Goal: Information Seeking & Learning: Learn about a topic

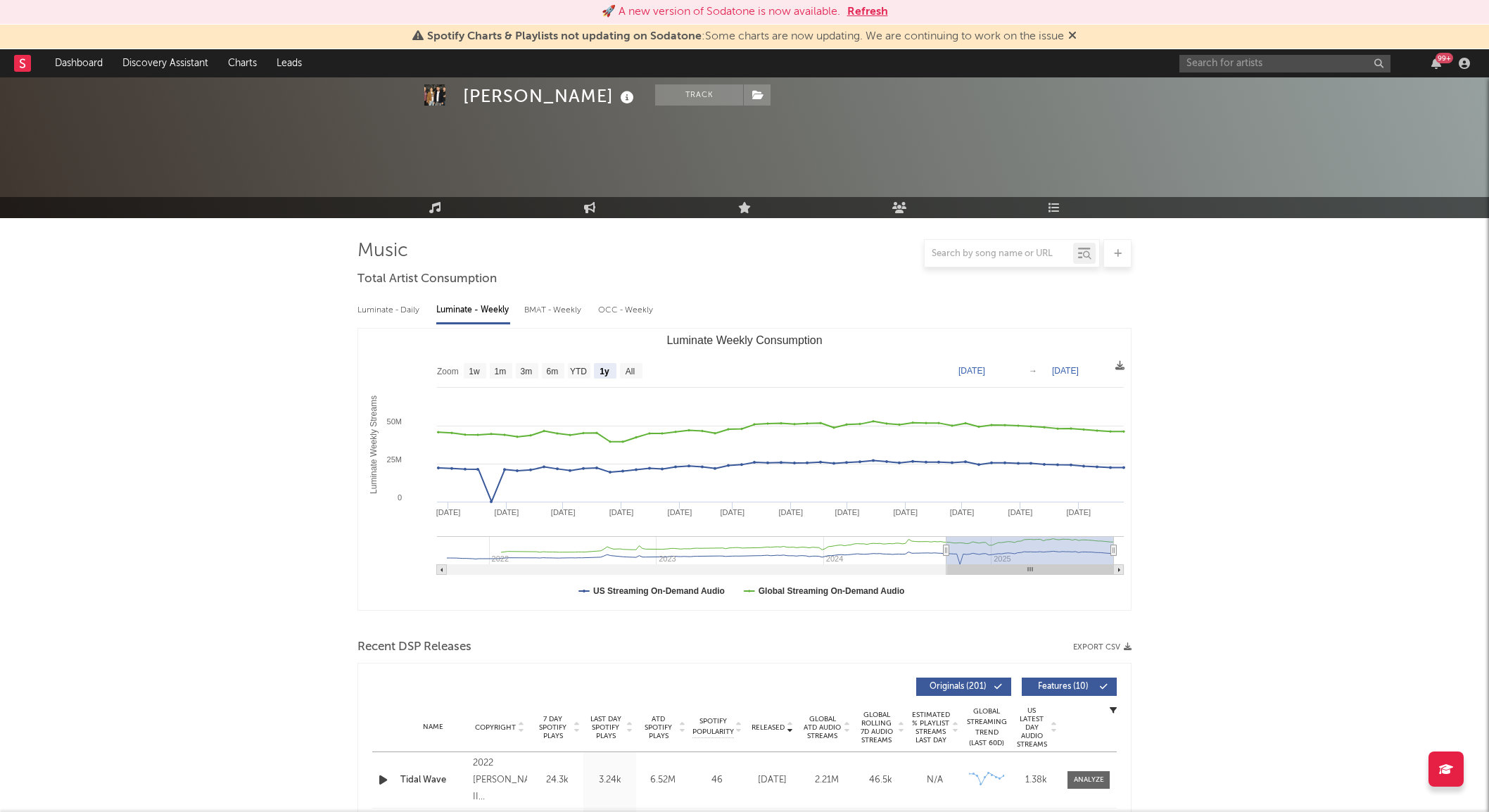
select select "1y"
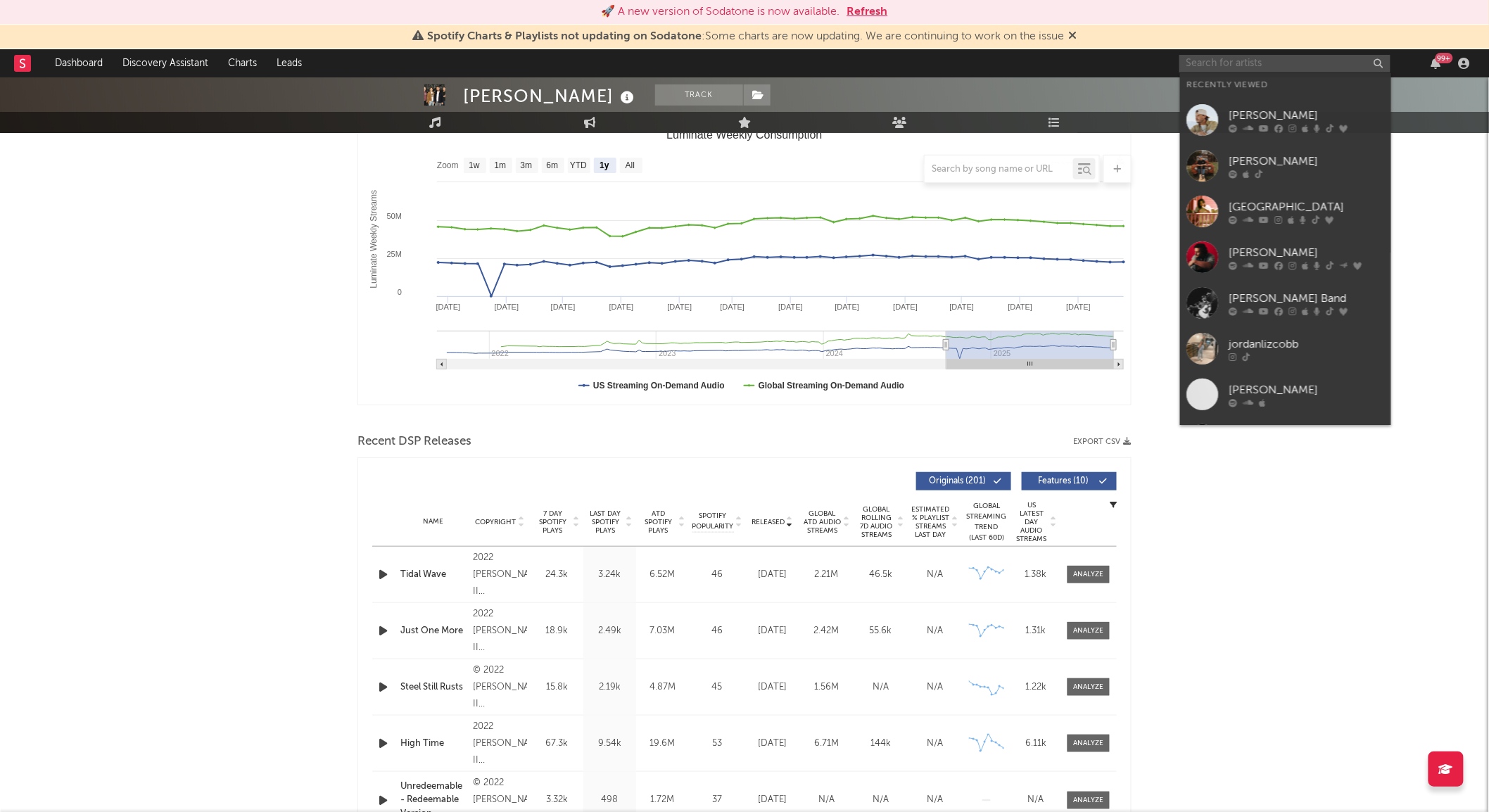
click at [1207, 65] on input "text" at bounding box center [1284, 64] width 211 height 18
click at [1192, 304] on div at bounding box center [1203, 302] width 32 height 32
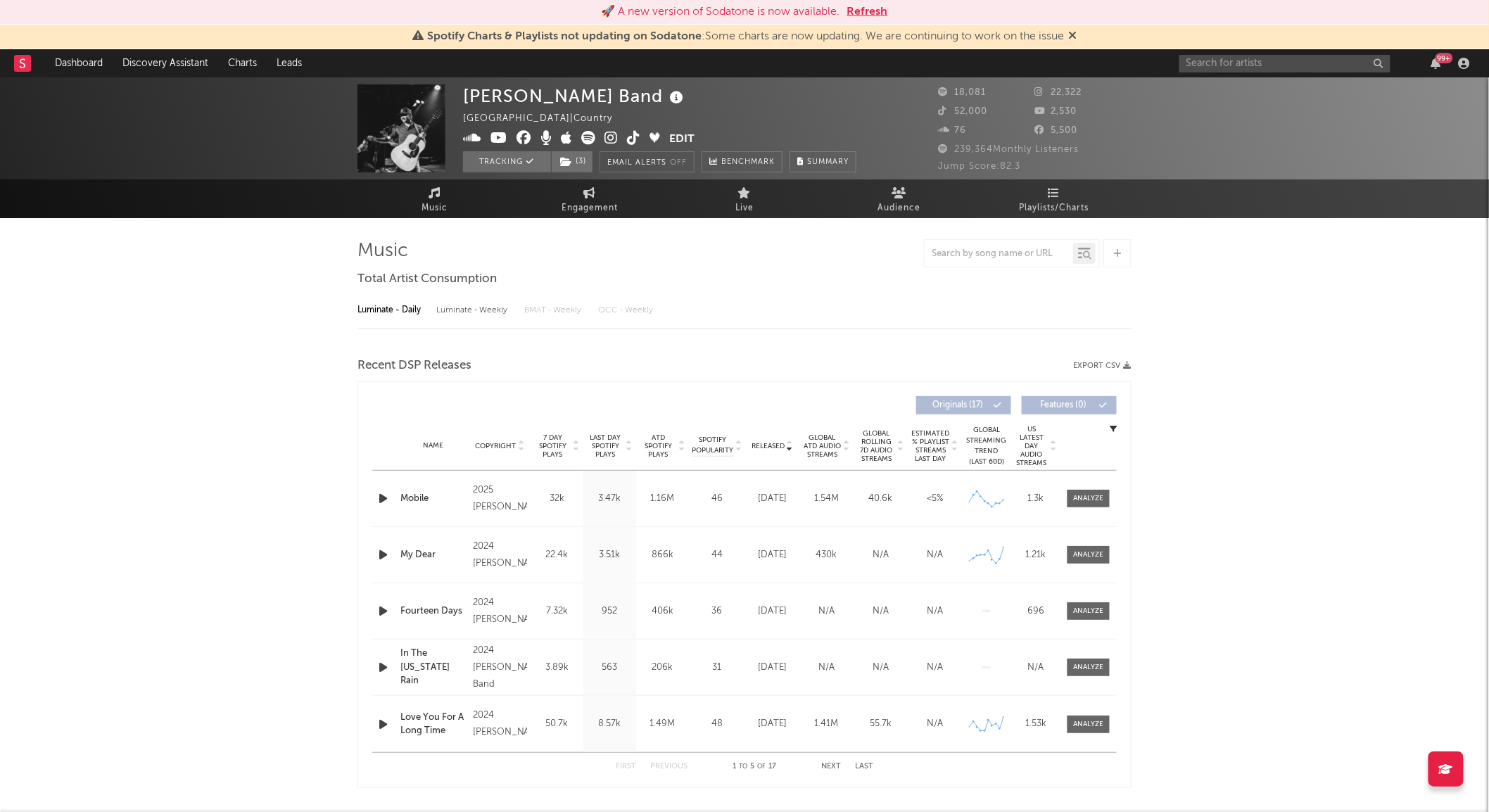
select select "6m"
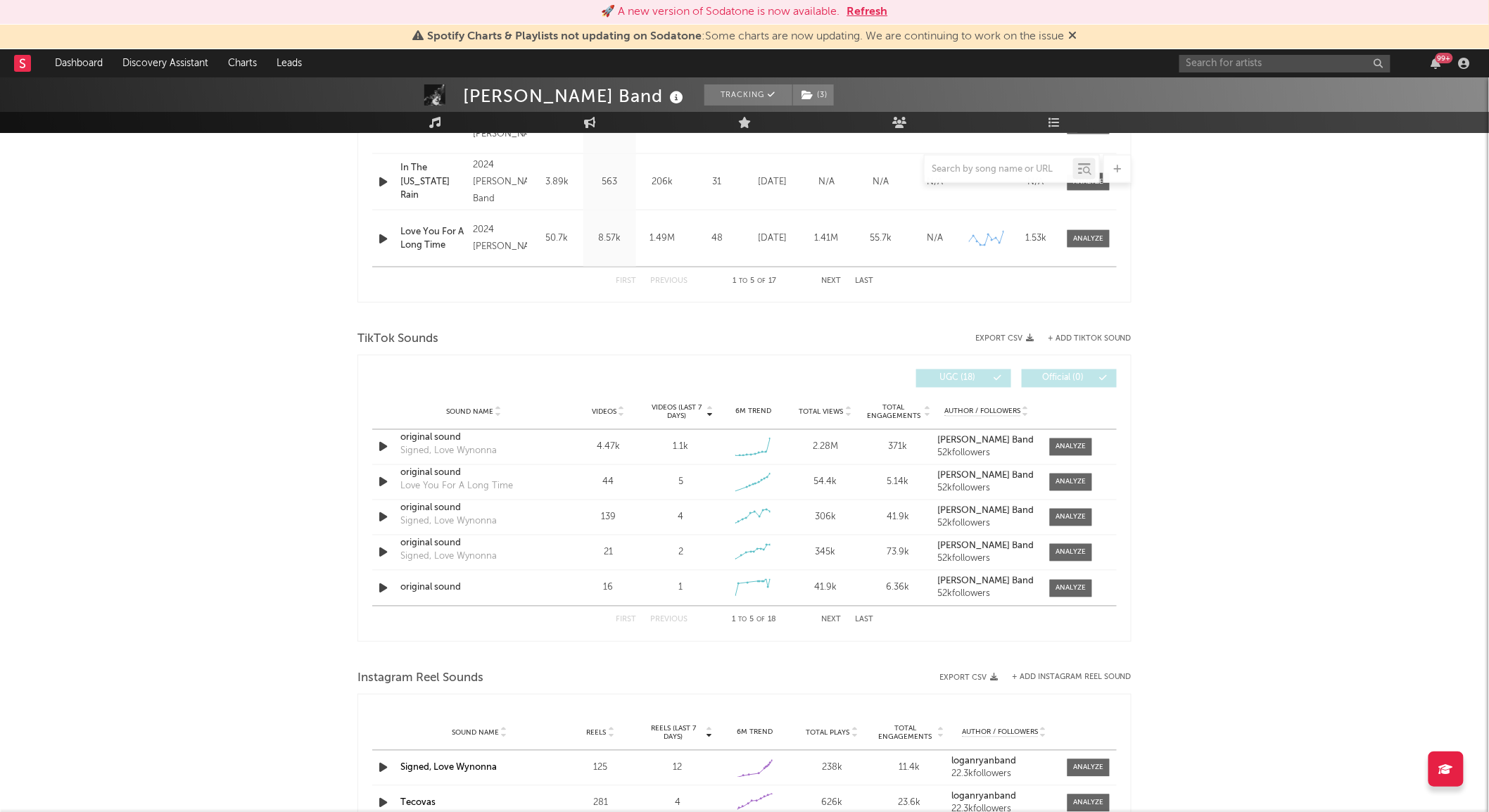
scroll to position [767, 0]
click at [1057, 443] on div at bounding box center [1070, 446] width 30 height 10
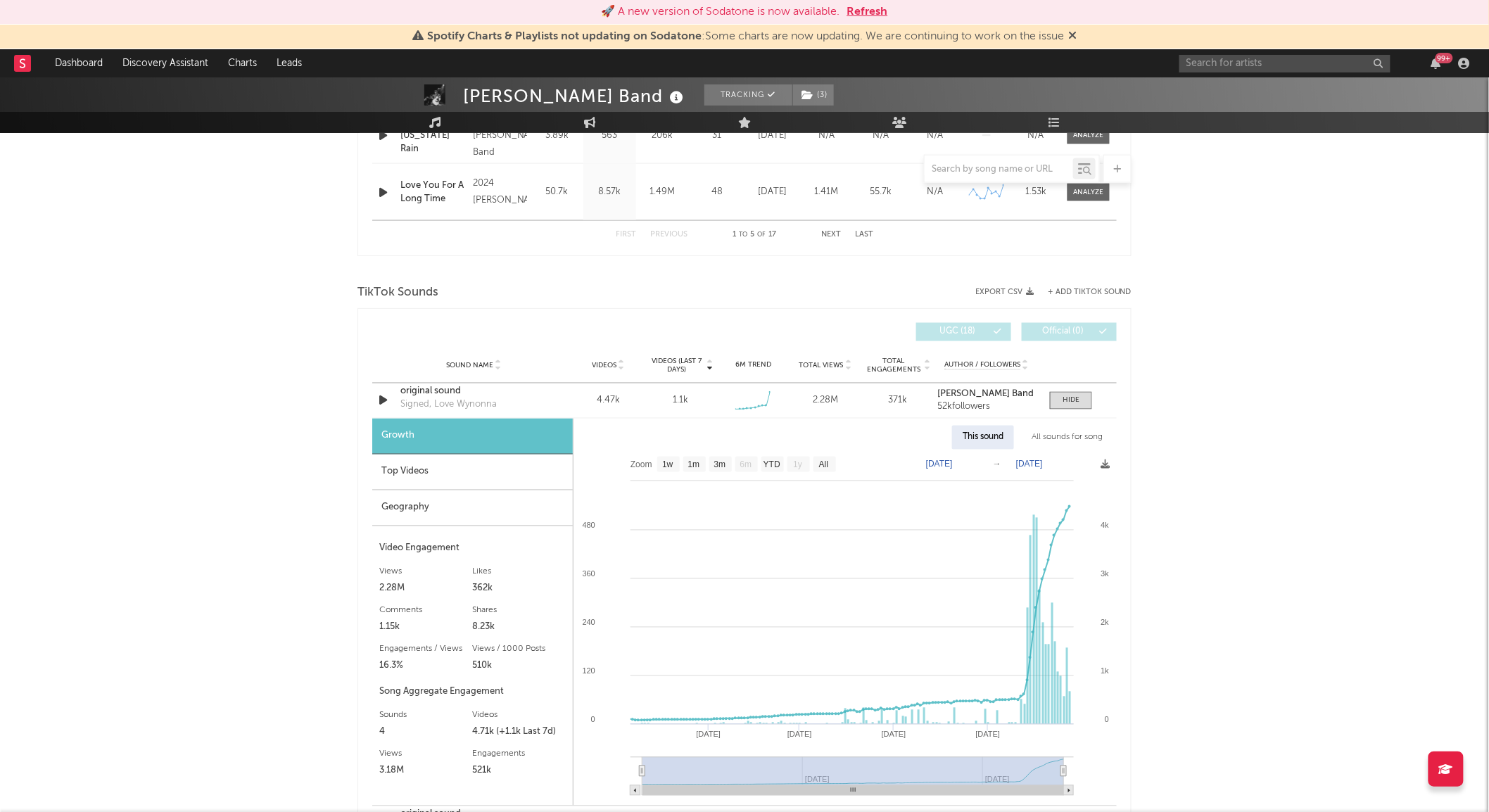
scroll to position [815, 0]
click at [695, 468] on text "1m" at bounding box center [694, 463] width 12 height 10
select select "1m"
type input "2025-08-28"
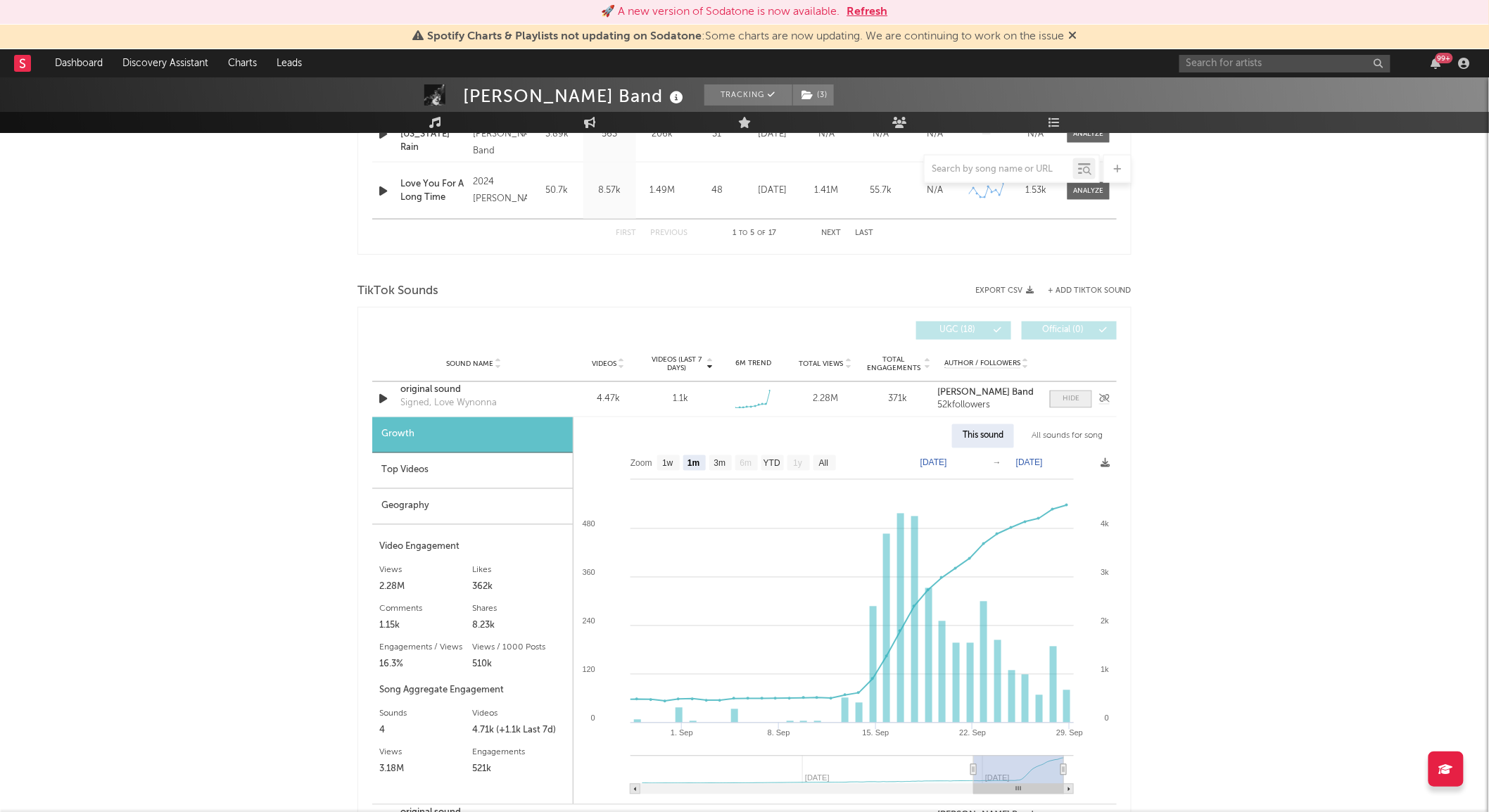
click at [1057, 397] on span at bounding box center [1070, 399] width 42 height 18
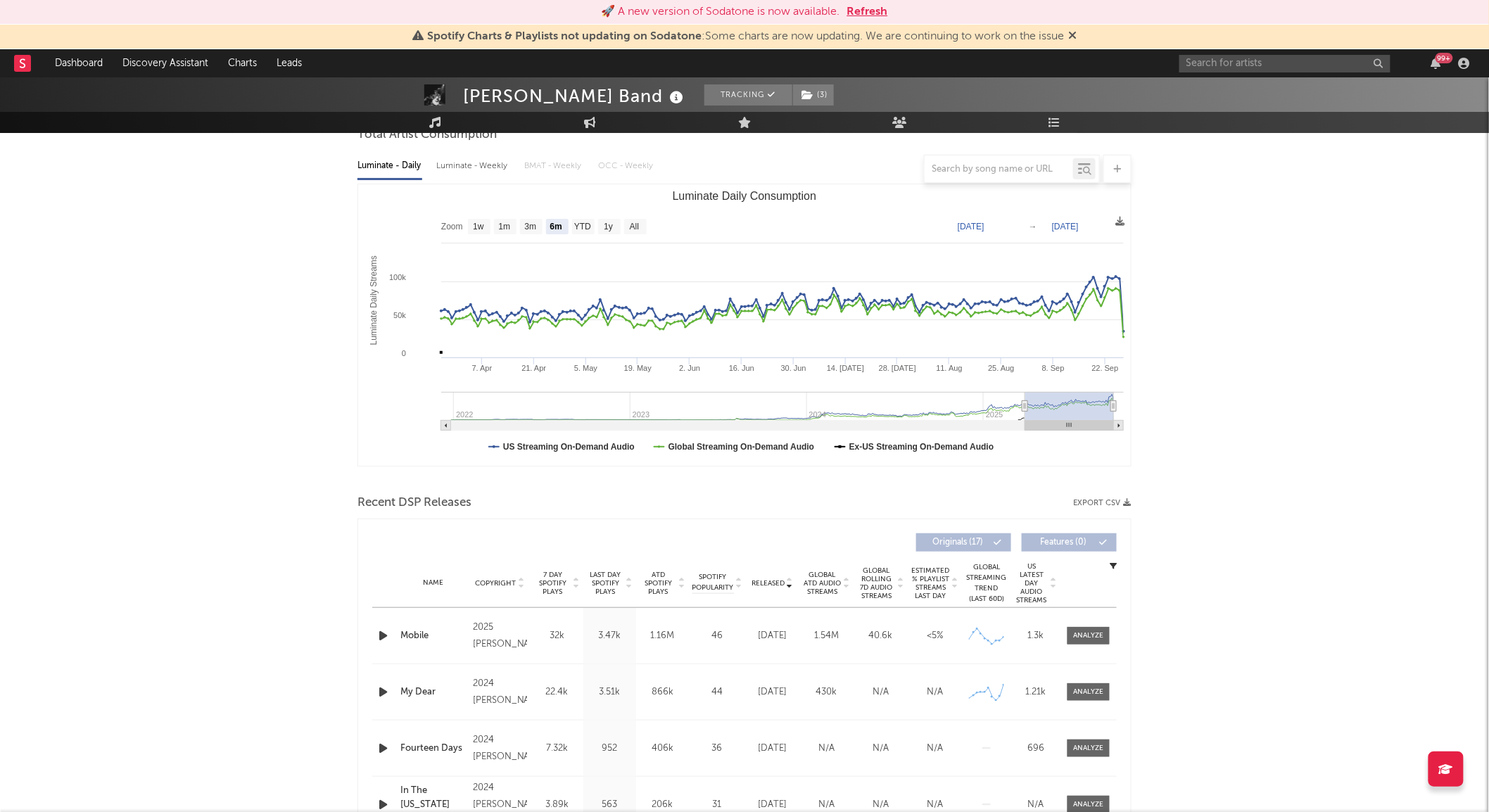
scroll to position [0, 0]
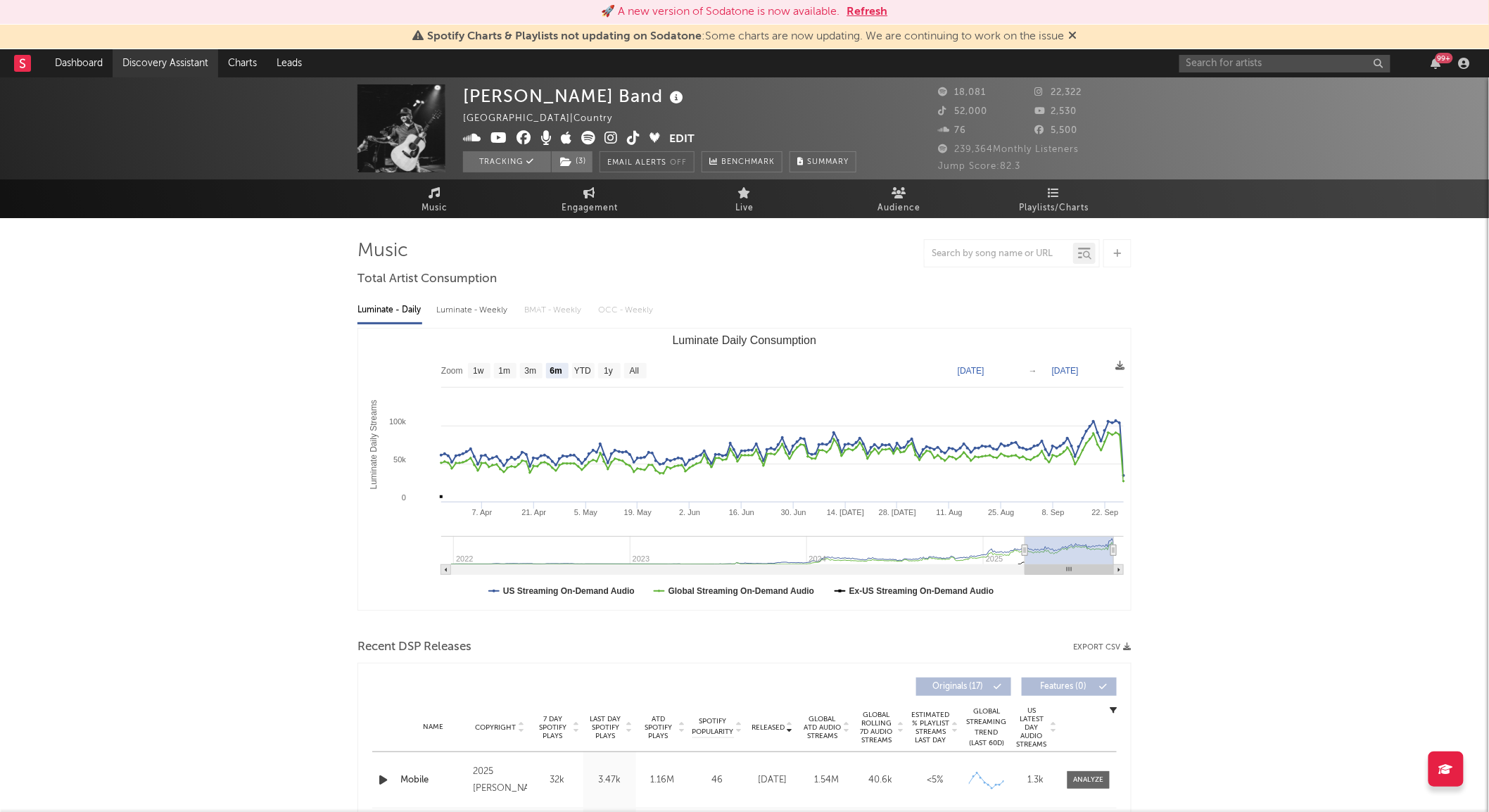
click at [159, 62] on link "Discovery Assistant" at bounding box center [165, 63] width 106 height 28
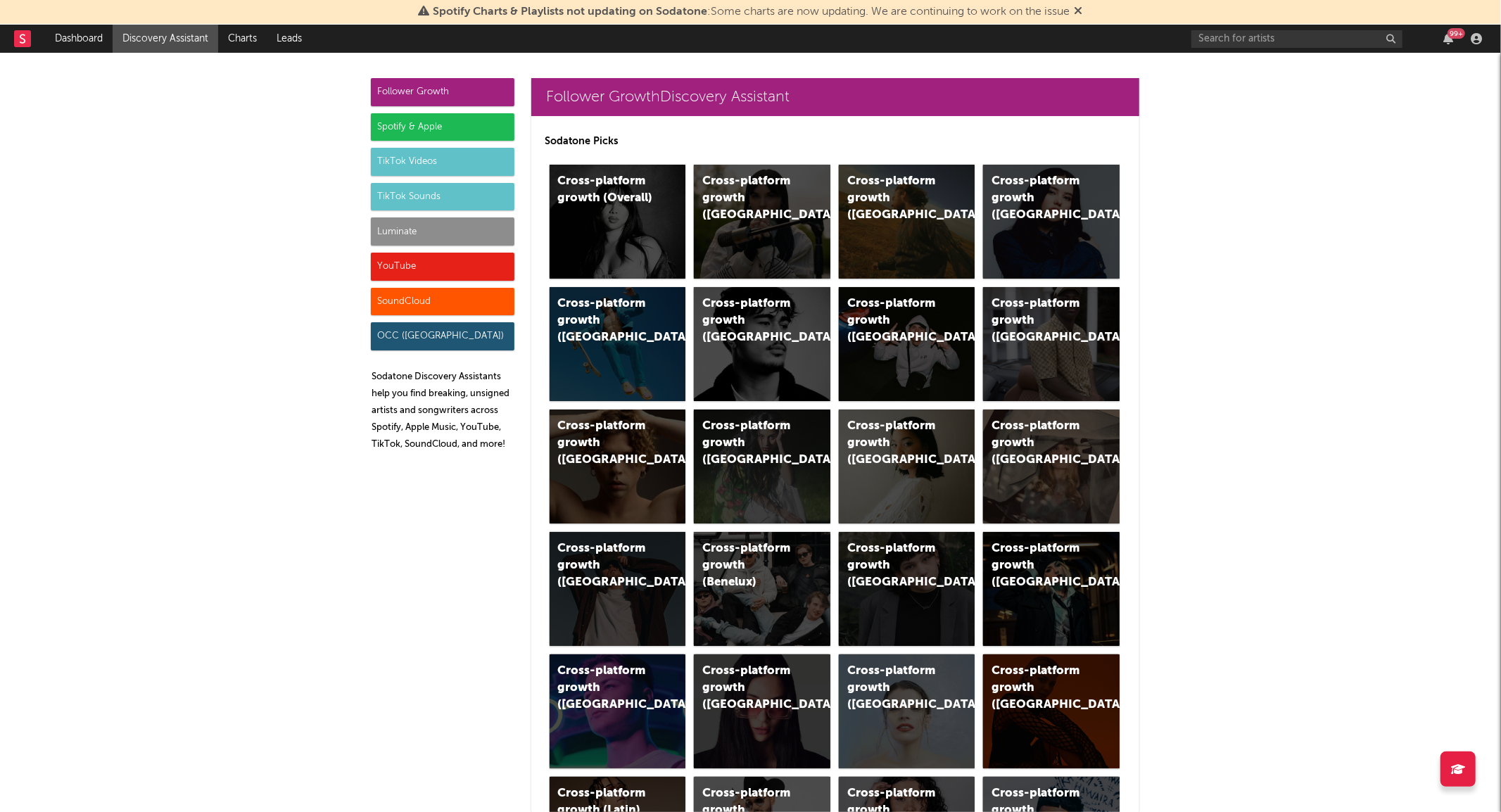
click at [393, 194] on div "TikTok Sounds" at bounding box center [442, 197] width 143 height 28
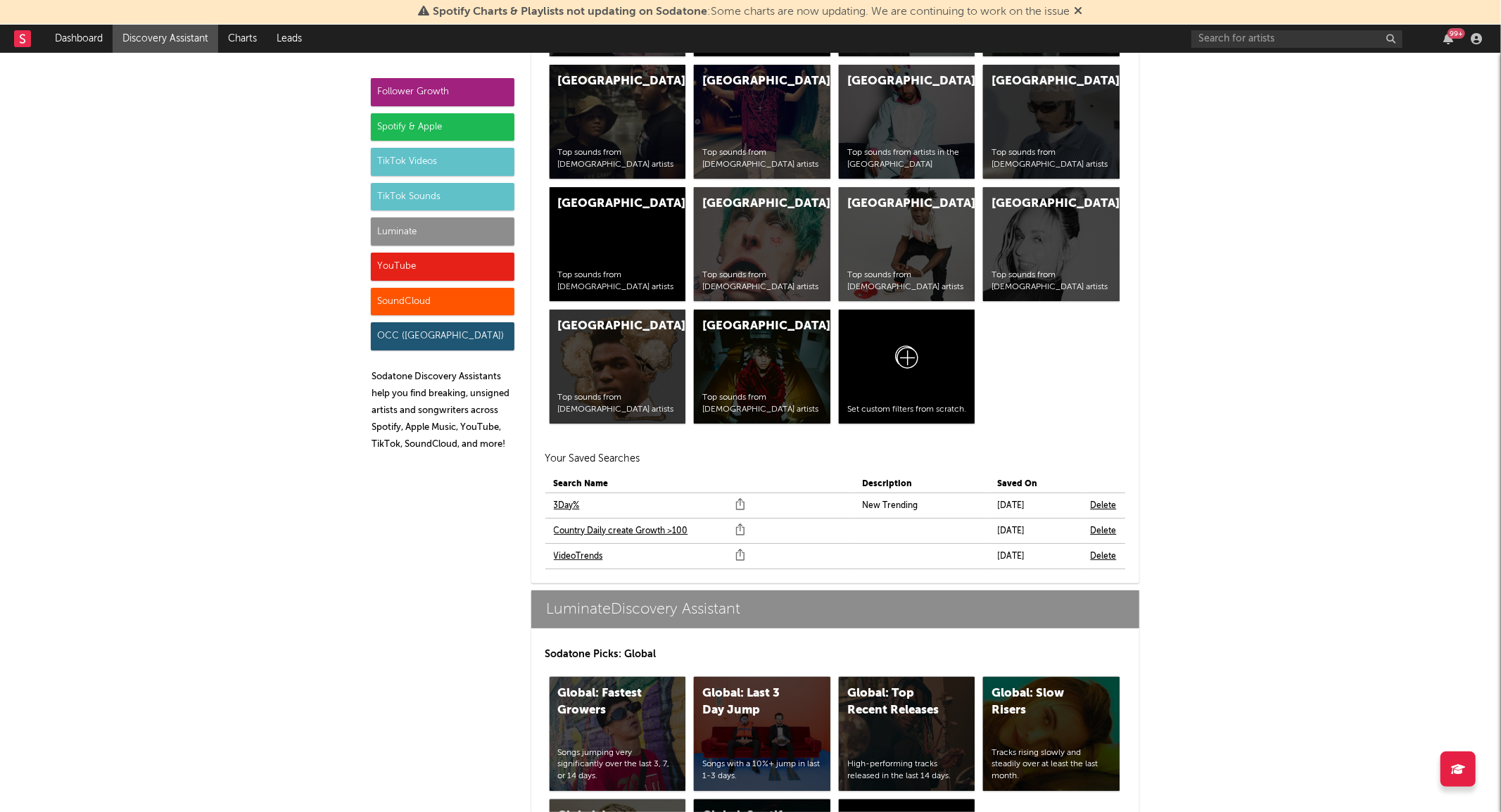
scroll to position [5788, 0]
click at [556, 501] on link "3Day%" at bounding box center [566, 505] width 26 height 17
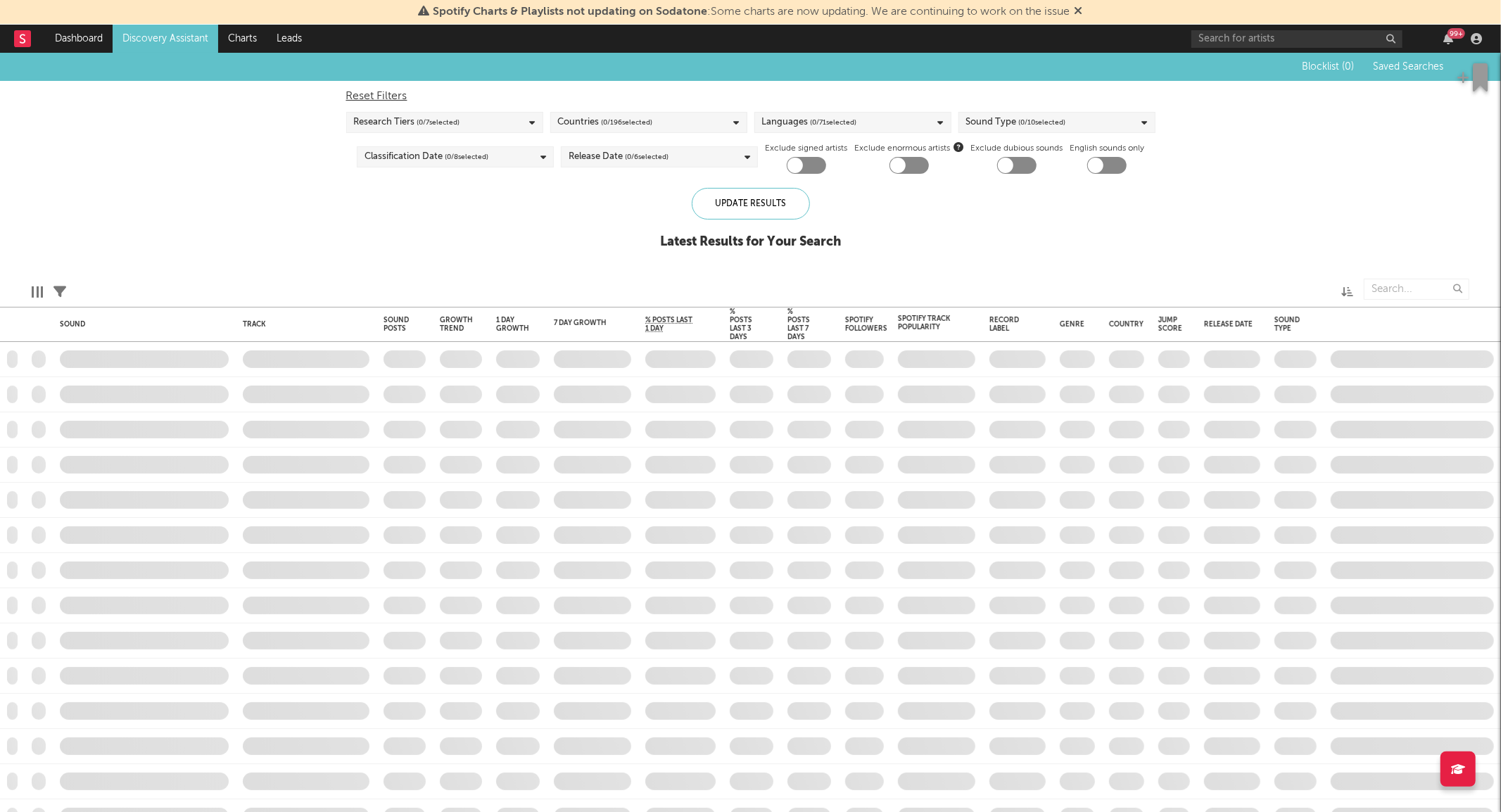
checkbox input "true"
